Goal: Complete application form: Complete application form

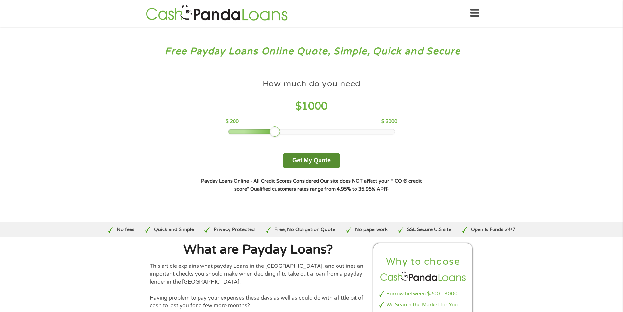
click at [313, 161] on button "Get My Quote" at bounding box center [311, 160] width 57 height 15
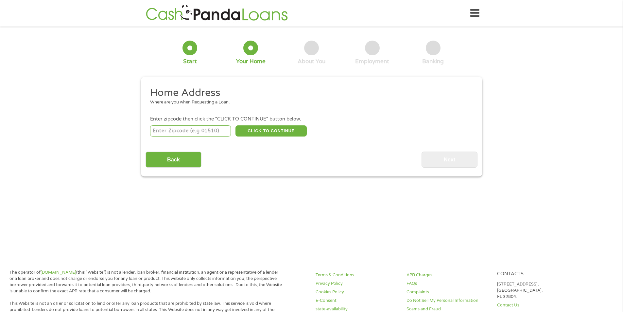
click at [172, 134] on input "number" at bounding box center [190, 130] width 81 height 11
type input "92301"
select select "[US_STATE]"
click at [288, 133] on button "CLICK TO CONTINUE" at bounding box center [270, 130] width 71 height 11
type input "92301"
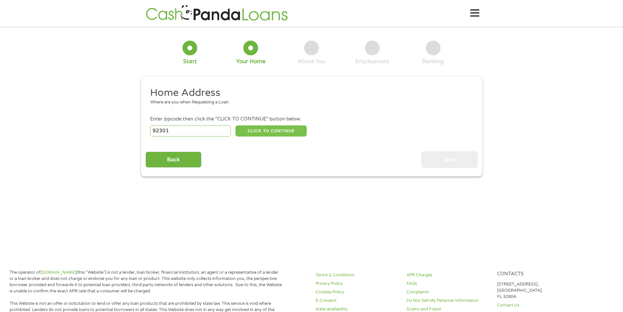
type input "Adelanto"
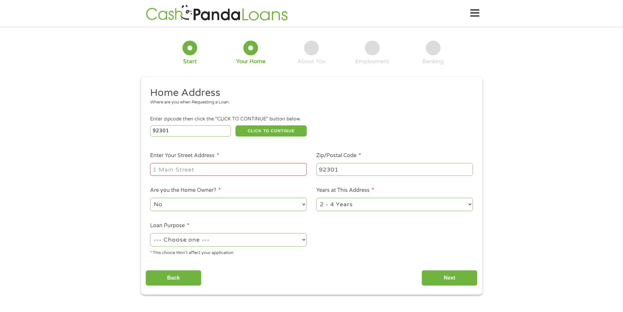
click at [207, 171] on input "Enter Your Street Address *" at bounding box center [228, 169] width 157 height 12
type input "[STREET_ADDRESS]"
click at [381, 212] on div "1 Year or less 1 - 2 Years 2 - 4 Years Over 4 Years" at bounding box center [394, 205] width 157 height 16
click at [384, 208] on select "1 Year or less 1 - 2 Years 2 - 4 Years Over 4 Years" at bounding box center [394, 203] width 157 height 13
select select "60months"
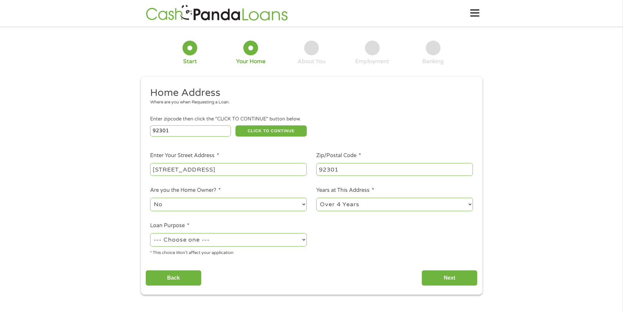
click at [316, 197] on select "1 Year or less 1 - 2 Years 2 - 4 Years Over 4 Years" at bounding box center [394, 203] width 157 height 13
click at [257, 241] on select "--- Choose one --- Pay Bills Debt Consolidation Home Improvement Major Purchase…" at bounding box center [228, 239] width 157 height 13
select select "other"
click at [150, 233] on select "--- Choose one --- Pay Bills Debt Consolidation Home Improvement Major Purchase…" at bounding box center [228, 239] width 157 height 13
click at [462, 277] on input "Next" at bounding box center [449, 278] width 56 height 16
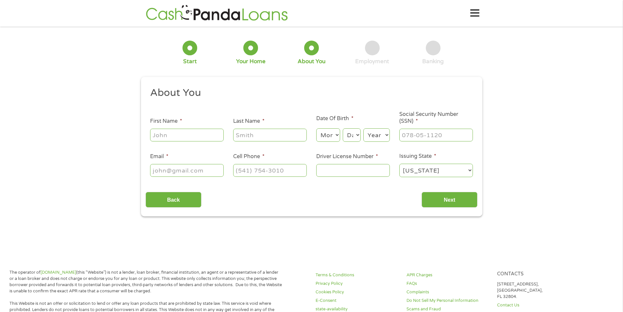
scroll to position [3, 3]
click at [199, 134] on input "First Name *" at bounding box center [187, 135] width 74 height 12
type input "Victoria"
type input "[PERSON_NAME]"
type input "[PHONE_NUMBER]"
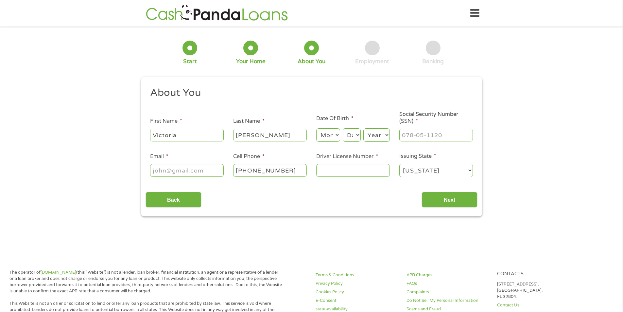
click at [334, 136] on select "Month 1 2 3 4 5 6 7 8 9 10 11 12" at bounding box center [328, 134] width 24 height 13
select select "4"
click at [316, 128] on select "Month 1 2 3 4 5 6 7 8 9 10 11 12" at bounding box center [328, 134] width 24 height 13
click at [351, 135] on select "Day 1 2 3 4 5 6 7 8 9 10 11 12 13 14 15 16 17 18 19 20 21 22 23 24 25 26 27 28 …" at bounding box center [352, 134] width 18 height 13
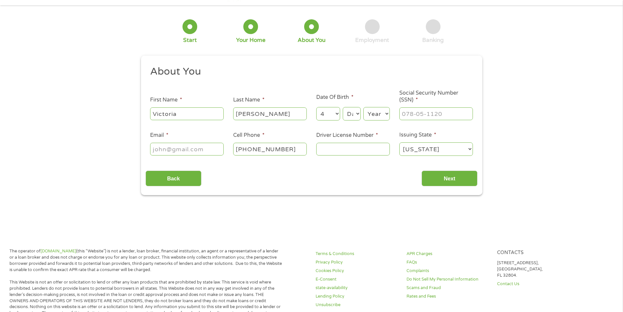
scroll to position [33, 0]
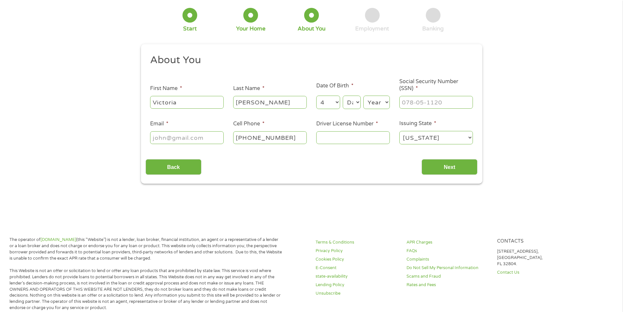
click at [349, 106] on select "Day 1 2 3 4 5 6 7 8 9 10 11 12 13 14 15 16 17 18 19 20 21 22 23 24 25 26 27 28 …" at bounding box center [352, 101] width 18 height 13
select select "19"
click at [343, 95] on select "Day 1 2 3 4 5 6 7 8 9 10 11 12 13 14 15 16 17 18 19 20 21 22 23 24 25 26 27 28 …" at bounding box center [352, 101] width 18 height 13
click at [369, 107] on select "Year [DATE] 2006 2005 2004 2003 2002 2001 2000 1999 1998 1997 1996 1995 1994 19…" at bounding box center [376, 101] width 26 height 13
select select "1990"
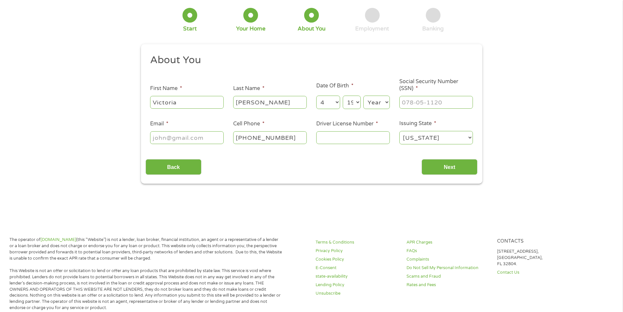
click at [363, 95] on select "Year [DATE] 2006 2005 2004 2003 2002 2001 2000 1999 1998 1997 1996 1995 1994 19…" at bounding box center [376, 101] width 26 height 13
click at [434, 99] on input "___-__-____" at bounding box center [436, 102] width 74 height 12
type input "536-19-1448"
type input "[EMAIL_ADDRESS][DOMAIN_NAME]"
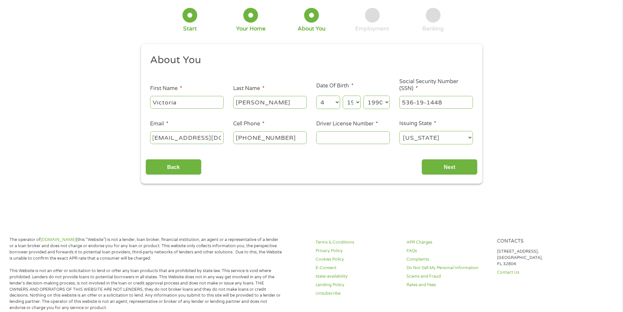
scroll to position [0, 0]
type input "E2720690"
click at [468, 171] on input "Next" at bounding box center [449, 167] width 56 height 16
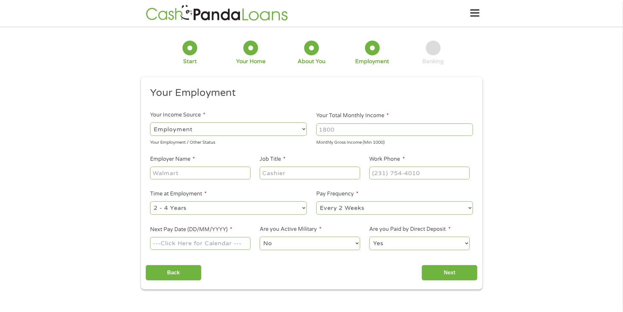
drag, startPoint x: 350, startPoint y: 132, endPoint x: 346, endPoint y: 131, distance: 4.6
click at [350, 132] on input "Your Total Monthly Income *" at bounding box center [394, 129] width 157 height 12
type input "3800"
type input "[GEOGRAPHIC_DATA]"
type input "Intake Specialist"
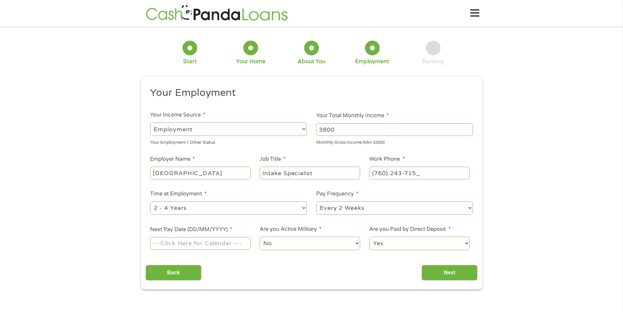
type input "[PHONE_NUMBER]"
click at [374, 209] on select "--- Choose one --- Every 2 Weeks Every Week Monthly Semi-Monthly" at bounding box center [394, 207] width 157 height 13
select select "semimonthly"
click at [316, 201] on select "--- Choose one --- Every 2 Weeks Every Week Monthly Semi-Monthly" at bounding box center [394, 207] width 157 height 13
click at [219, 247] on input "Next Pay Date (DD/MM/YYYY) *" at bounding box center [200, 243] width 100 height 12
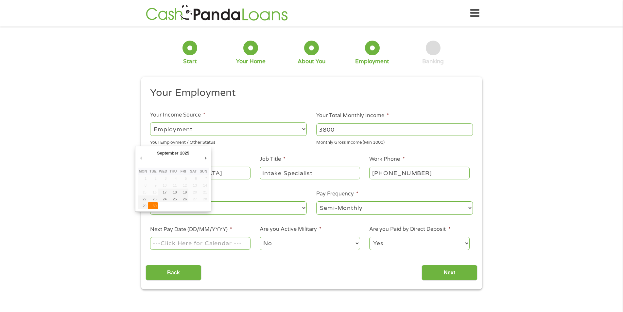
type input "[DATE]"
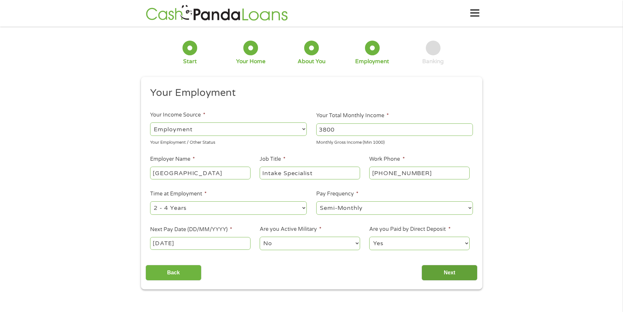
click at [448, 275] on input "Next" at bounding box center [449, 273] width 56 height 16
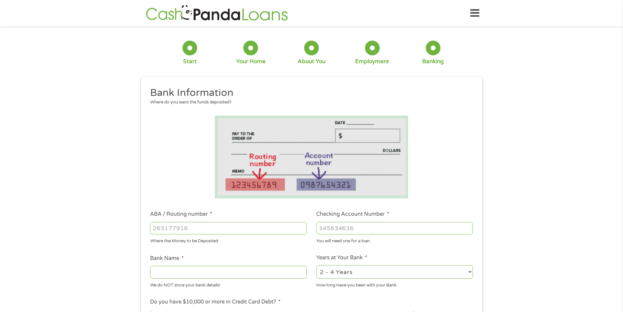
click at [254, 227] on input "ABA / Routing number *" at bounding box center [228, 228] width 157 height 12
type input "021214891"
type input "Cross River Bank"
type input "021214891"
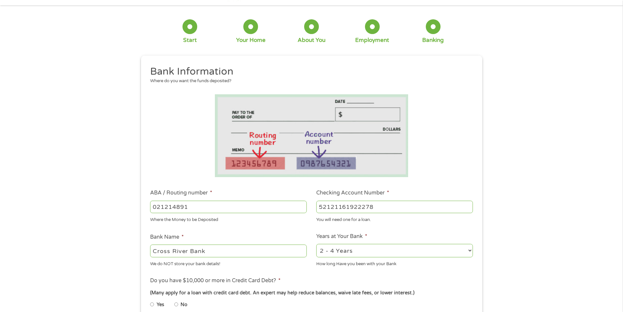
scroll to position [33, 0]
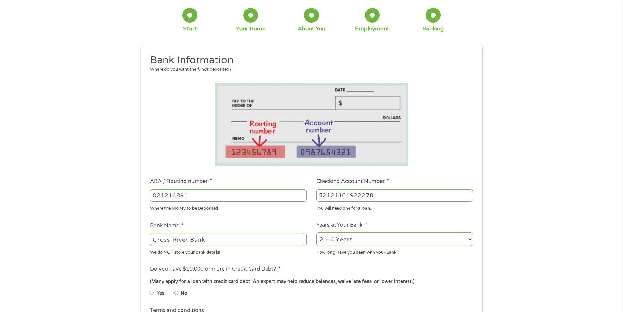
type input "52121161922278"
click at [371, 241] on select "2 - 4 Years 6 - 12 Months 1 - 2 Years Over 4 Years" at bounding box center [394, 238] width 157 height 13
select select "12months"
click at [316, 232] on select "2 - 4 Years 6 - 12 Months 1 - 2 Years Over 4 Years" at bounding box center [394, 238] width 157 height 13
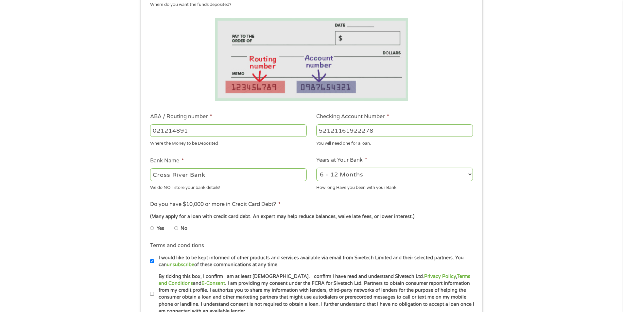
scroll to position [98, 0]
click at [177, 227] on input "No" at bounding box center [176, 227] width 4 height 10
radio input "true"
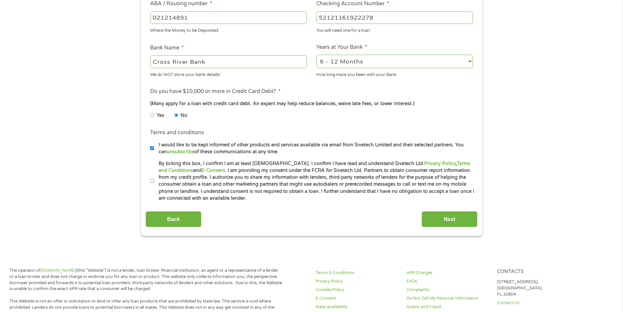
scroll to position [229, 0]
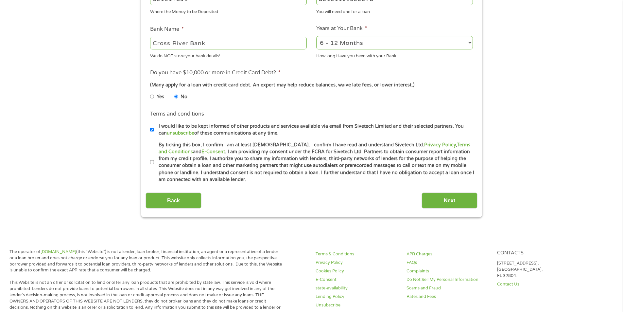
click at [153, 161] on input "By ticking this box, I confirm I am at least [DEMOGRAPHIC_DATA]. I confirm I ha…" at bounding box center [152, 162] width 4 height 10
checkbox input "true"
click at [466, 200] on input "Next" at bounding box center [449, 200] width 56 height 16
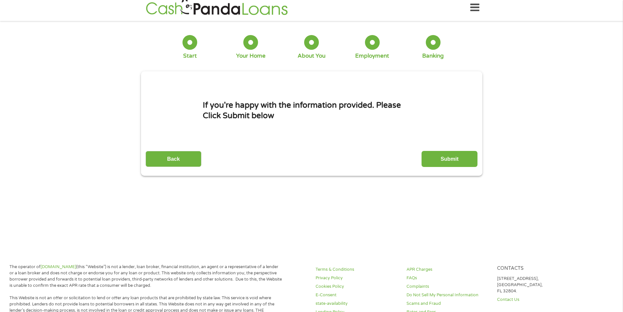
scroll to position [0, 0]
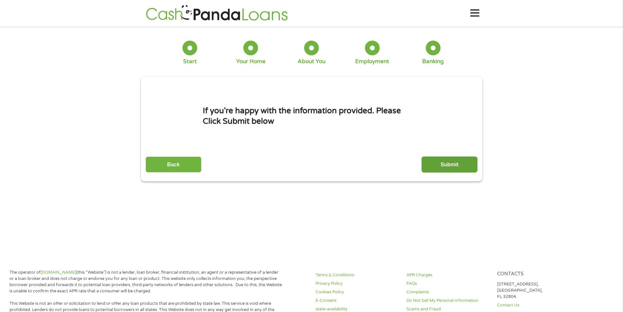
click at [448, 167] on input "Submit" at bounding box center [449, 164] width 56 height 16
